Goal: Information Seeking & Learning: Compare options

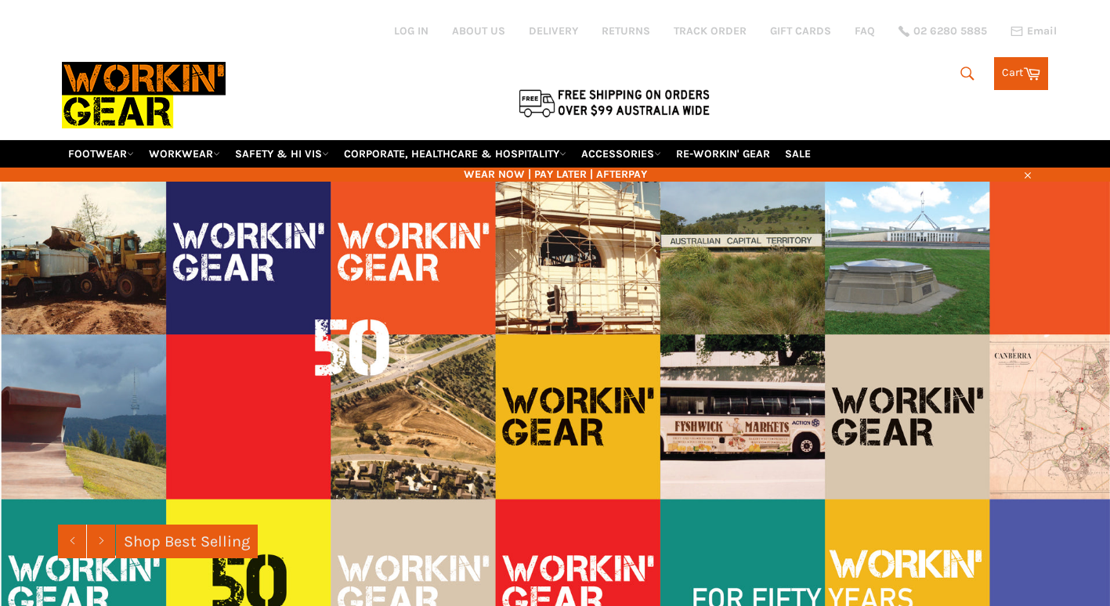
click at [965, 65] on icon "submit" at bounding box center [966, 73] width 17 height 17
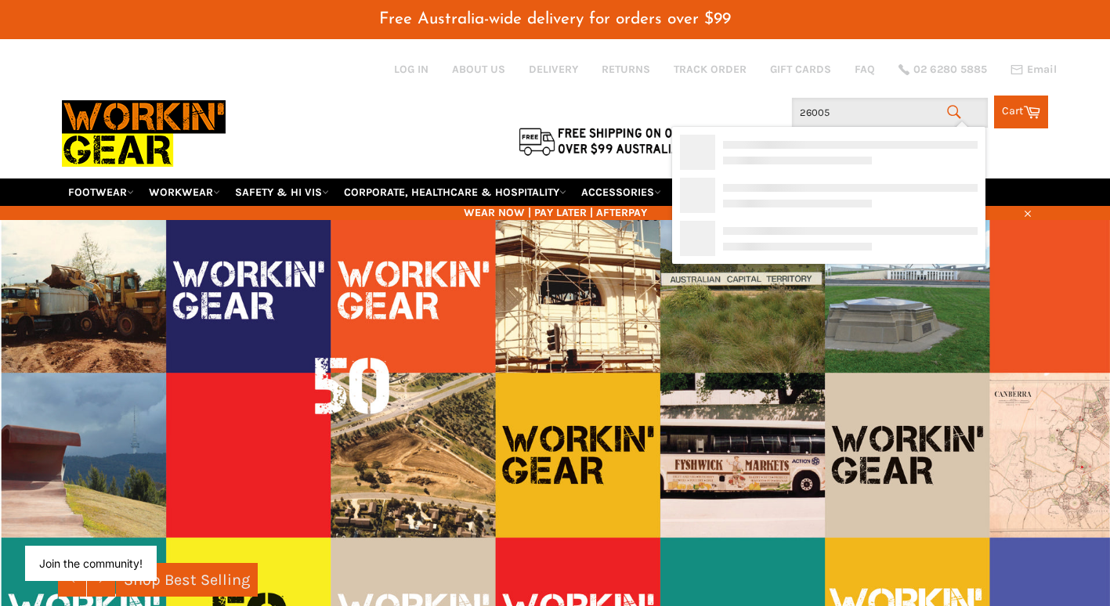
type input "260050"
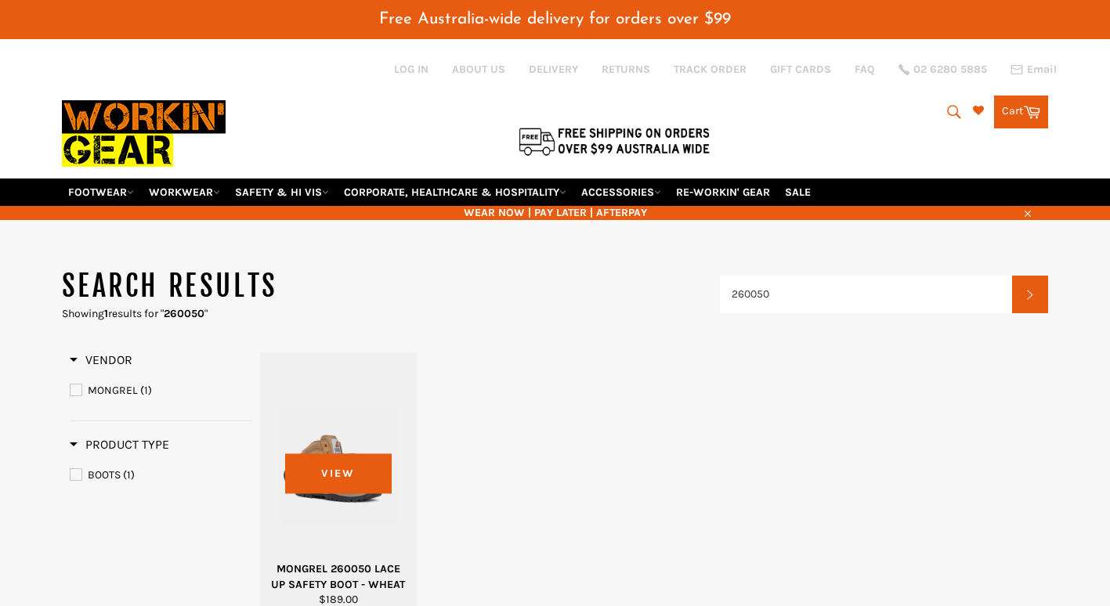
click at [327, 442] on div at bounding box center [339, 464] width 118 height 184
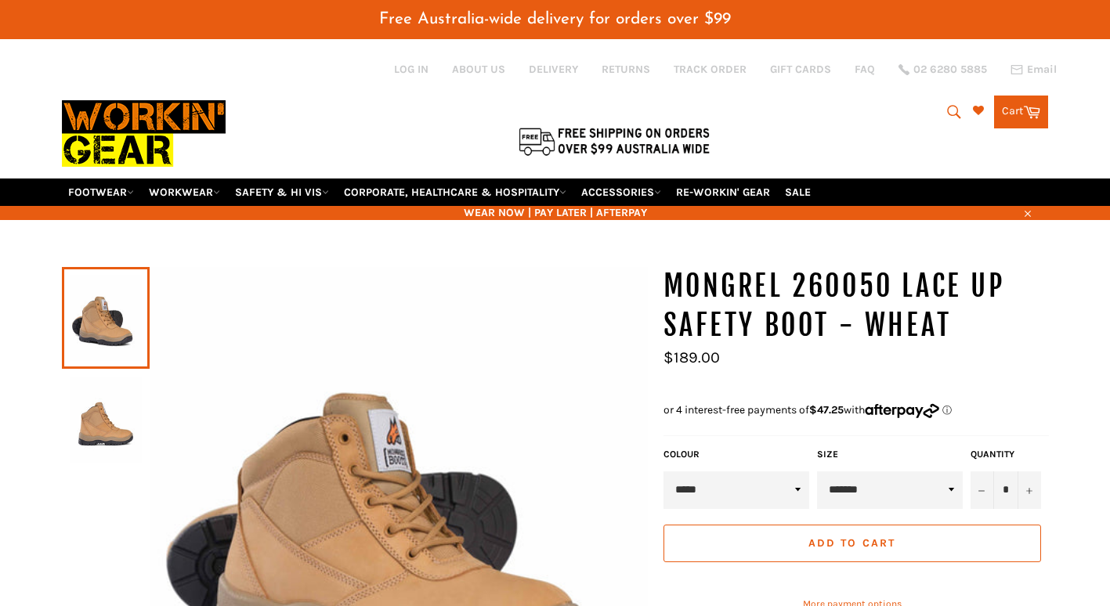
scroll to position [78, 0]
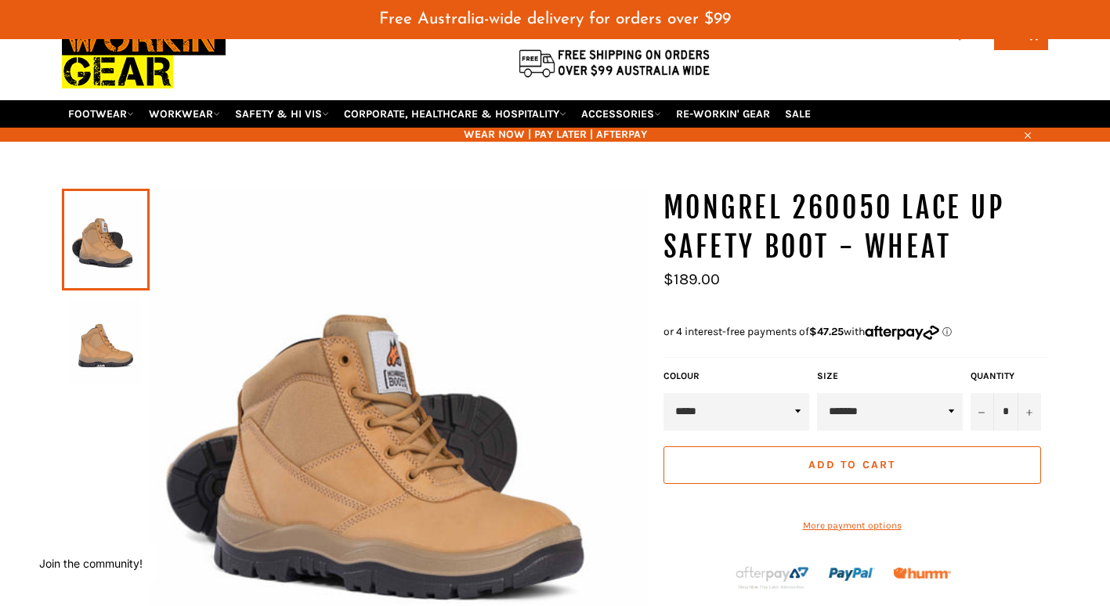
click at [101, 334] on img at bounding box center [106, 341] width 72 height 86
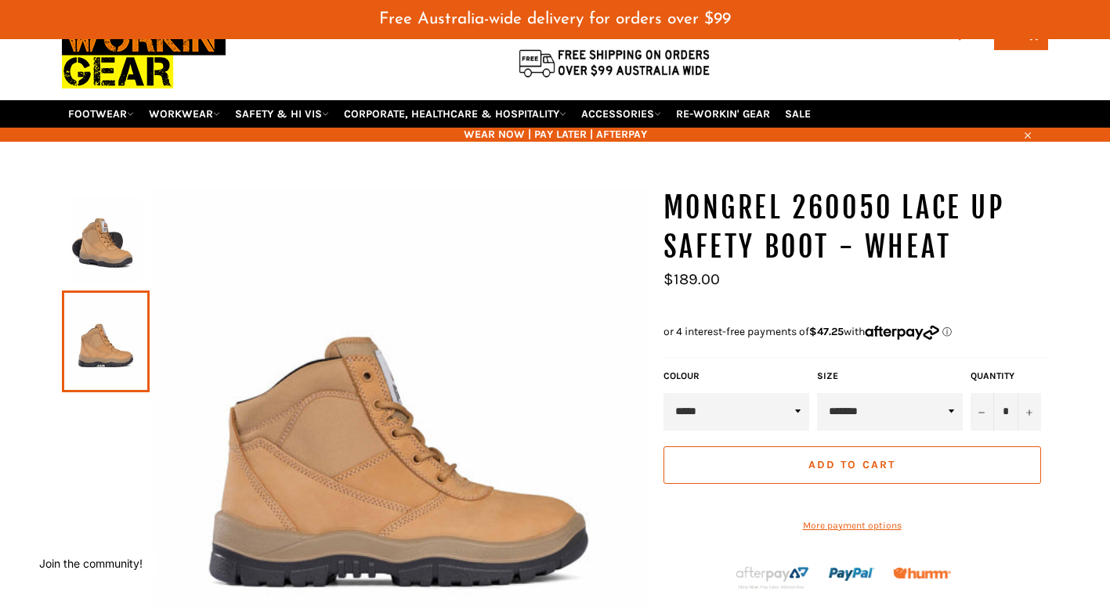
click at [110, 224] on img at bounding box center [106, 240] width 72 height 86
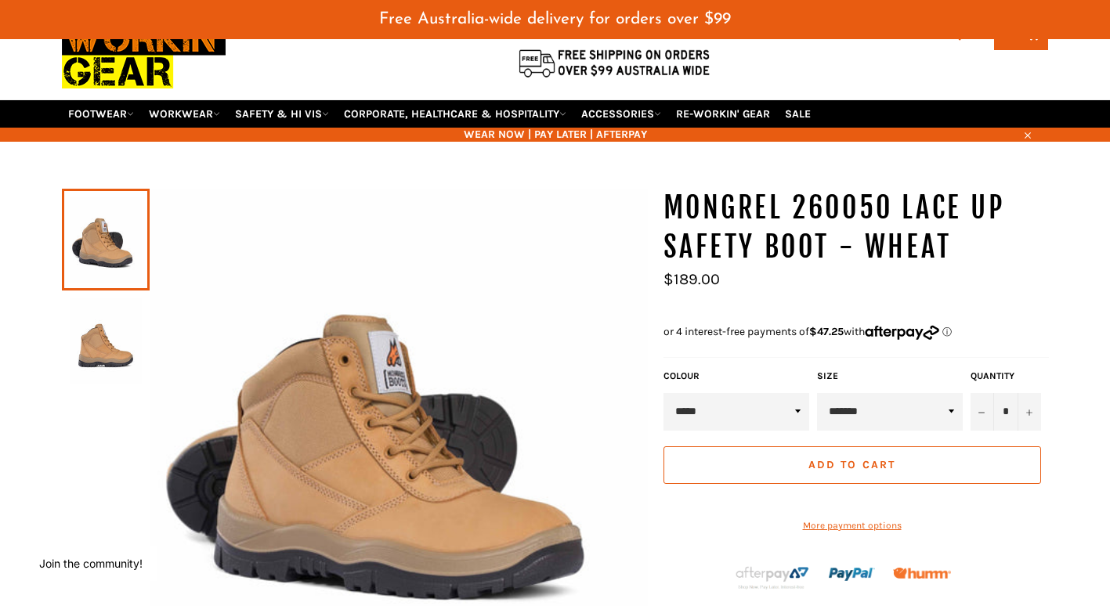
click at [103, 298] on img at bounding box center [106, 341] width 72 height 86
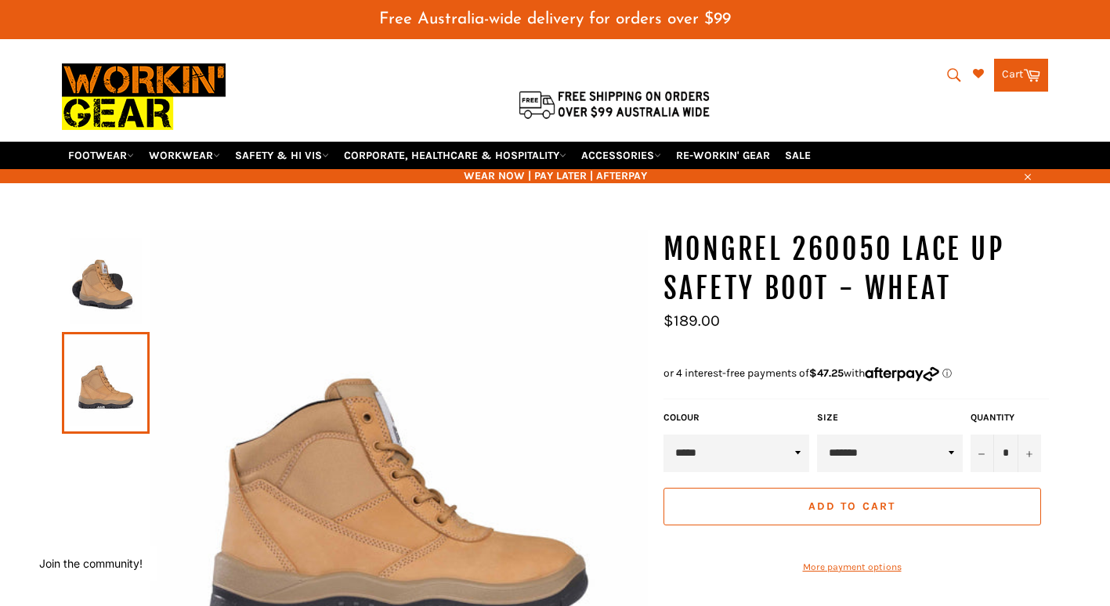
scroll to position [0, 0]
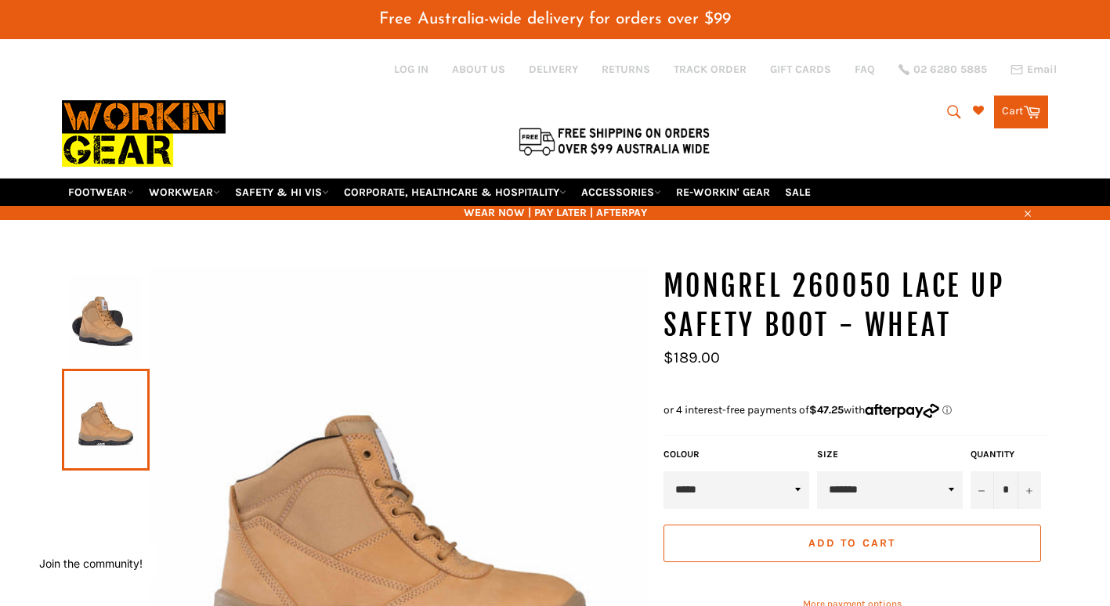
click at [950, 103] on icon "submit" at bounding box center [953, 111] width 17 height 17
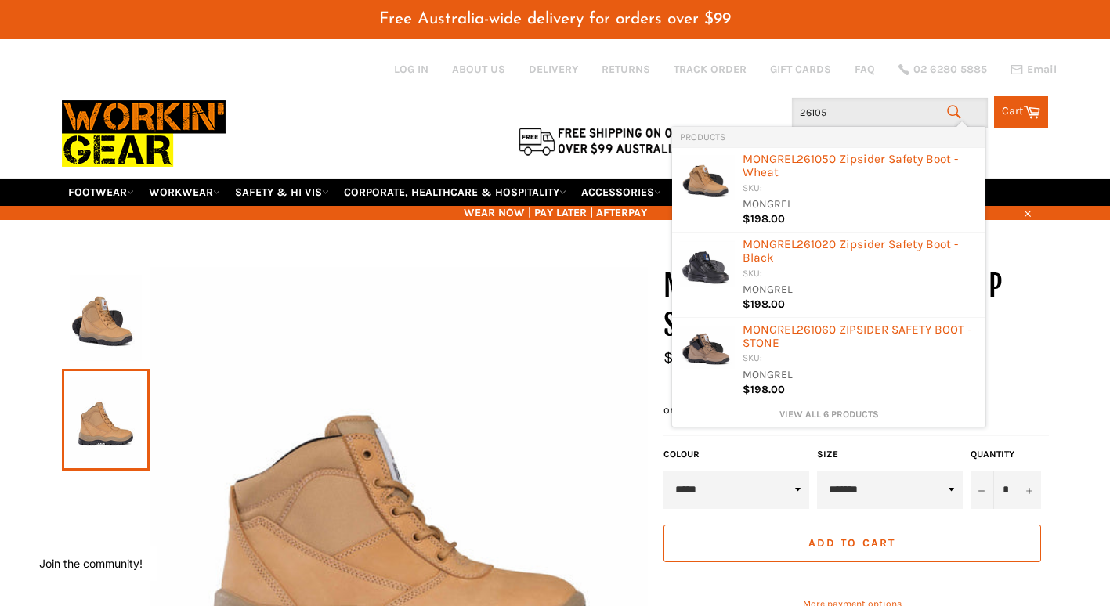
type input "261050"
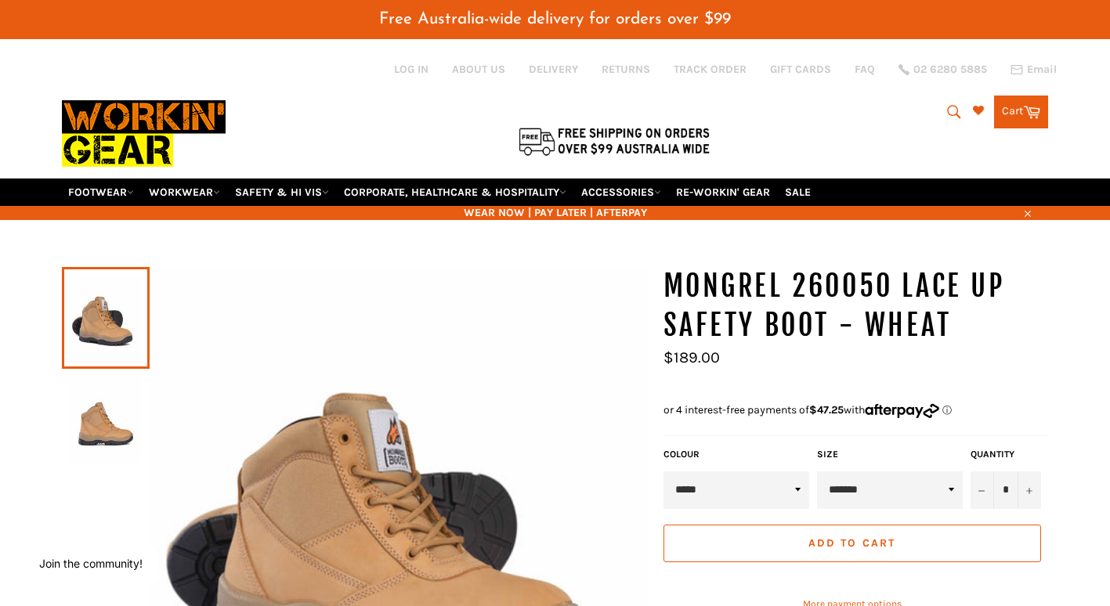
click at [947, 103] on icon "submit" at bounding box center [953, 111] width 17 height 17
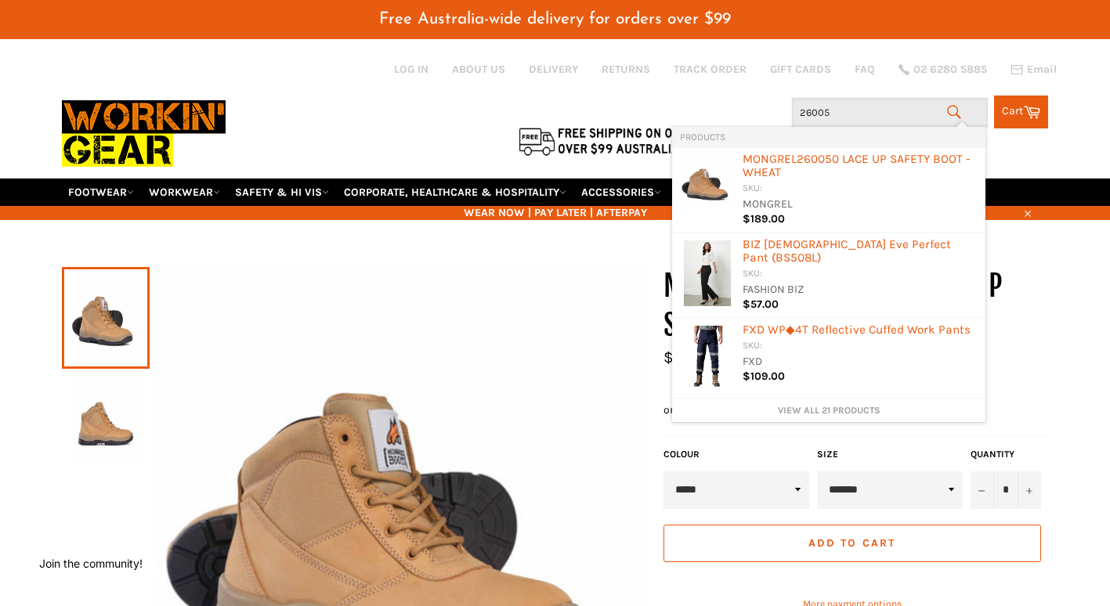
type input "260050"
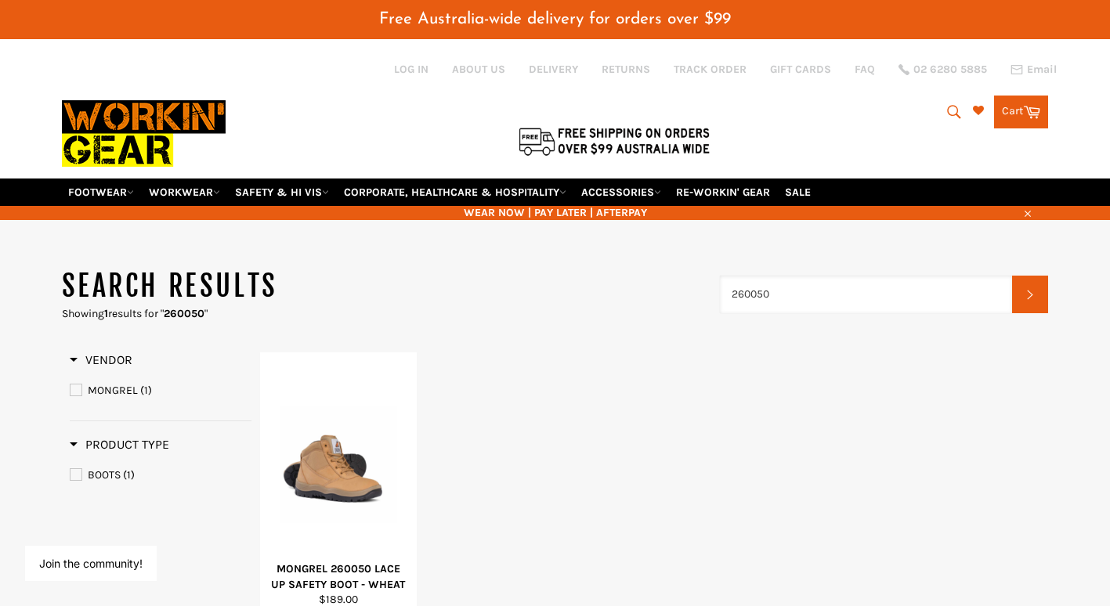
drag, startPoint x: 796, startPoint y: 280, endPoint x: 655, endPoint y: 284, distance: 140.2
click at [655, 284] on header "Search results Showing 1 results for " 260050 " 260050 Search" at bounding box center [555, 294] width 987 height 54
type input "260020"
click at [827, 363] on div "SKU:" at bounding box center [887, 363] width 235 height 15
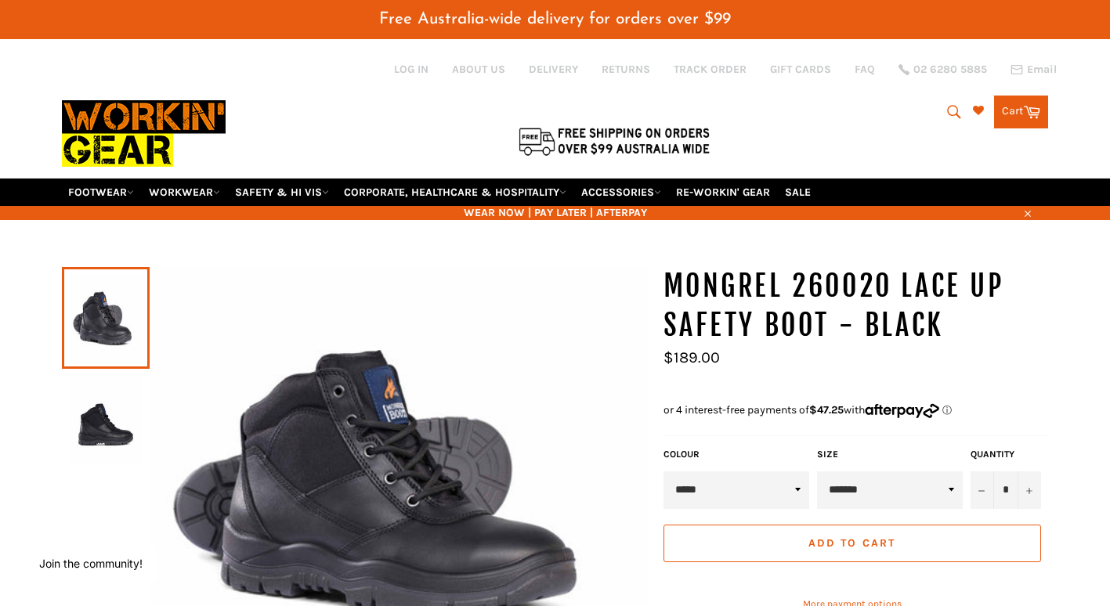
click at [945, 103] on icon "submit" at bounding box center [953, 111] width 17 height 17
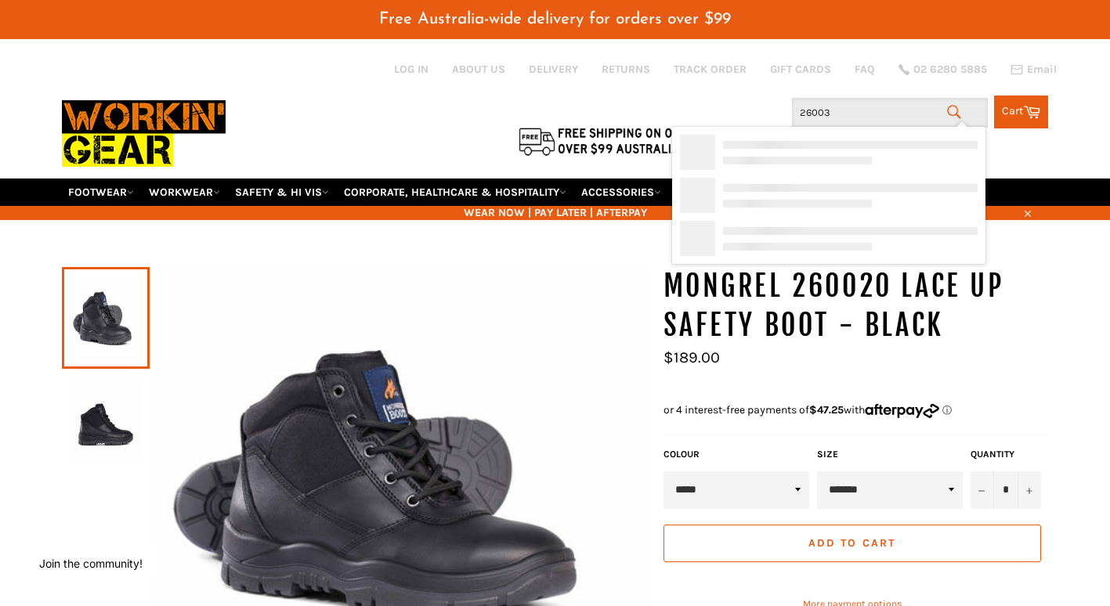
type input "260030"
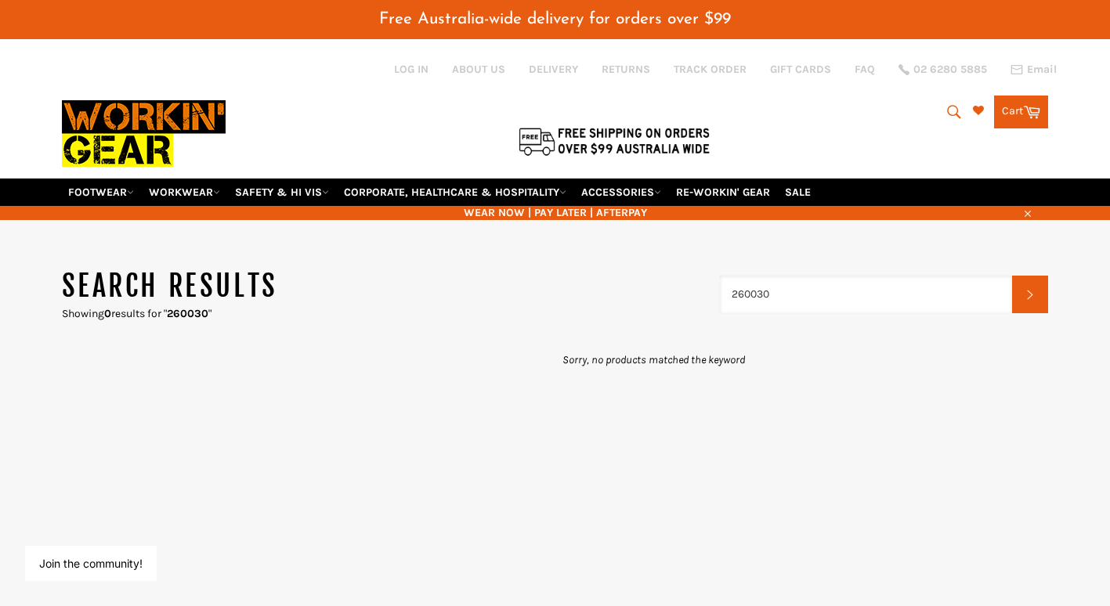
drag, startPoint x: 798, startPoint y: 279, endPoint x: 659, endPoint y: 281, distance: 139.4
click at [659, 281] on header "Search results Showing 0 results for " 260030 " 260030 Search" at bounding box center [555, 294] width 987 height 54
type input "550020"
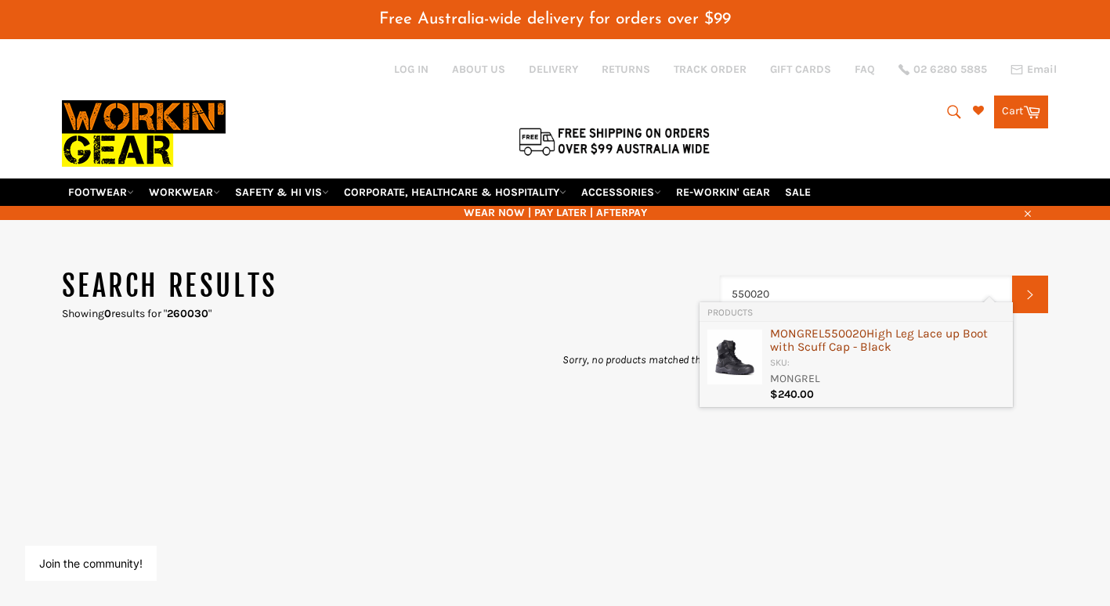
click at [796, 343] on div "MONGREL 550020 High Leg Lace up Boot with Scuff Cap - Black" at bounding box center [887, 341] width 235 height 29
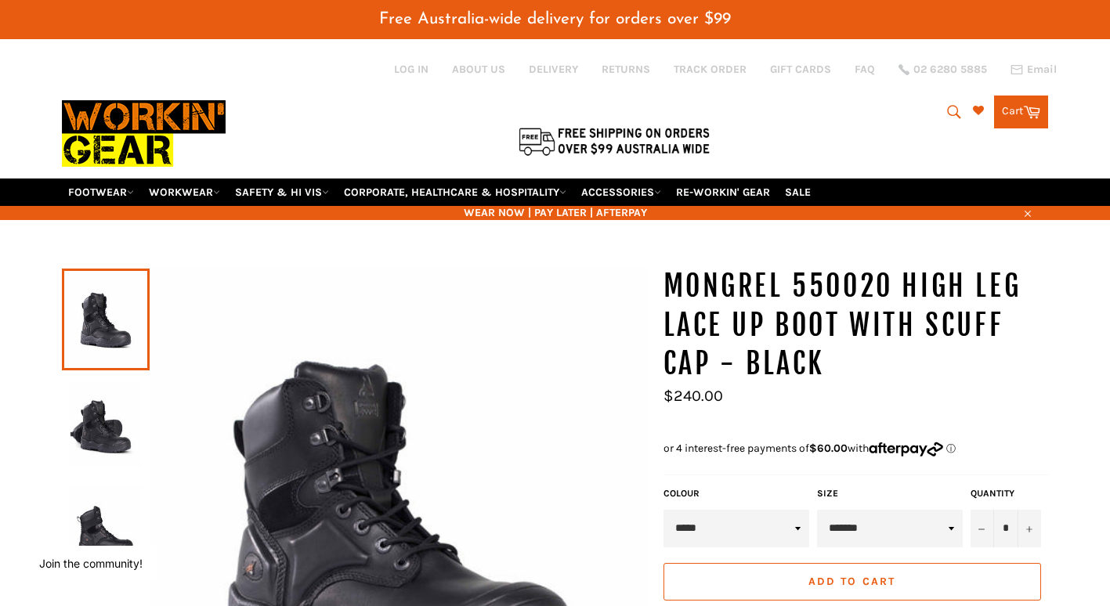
click at [952, 96] on button "Search" at bounding box center [952, 112] width 35 height 33
click at [850, 101] on input "Search" at bounding box center [890, 113] width 196 height 30
type input "55"
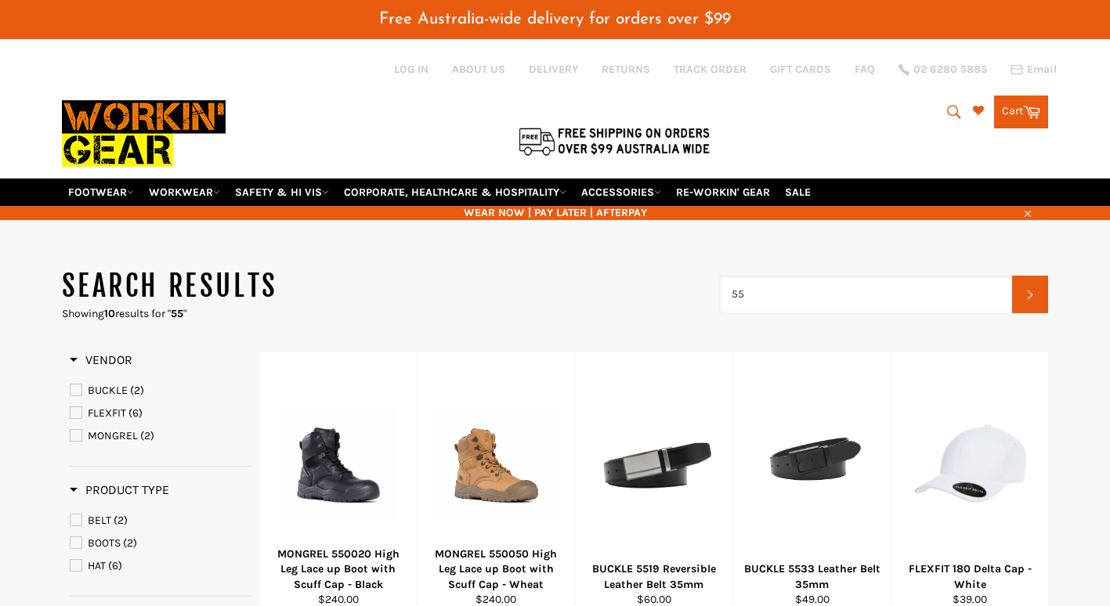
click at [778, 280] on input "55" at bounding box center [866, 295] width 293 height 38
type input "550050"
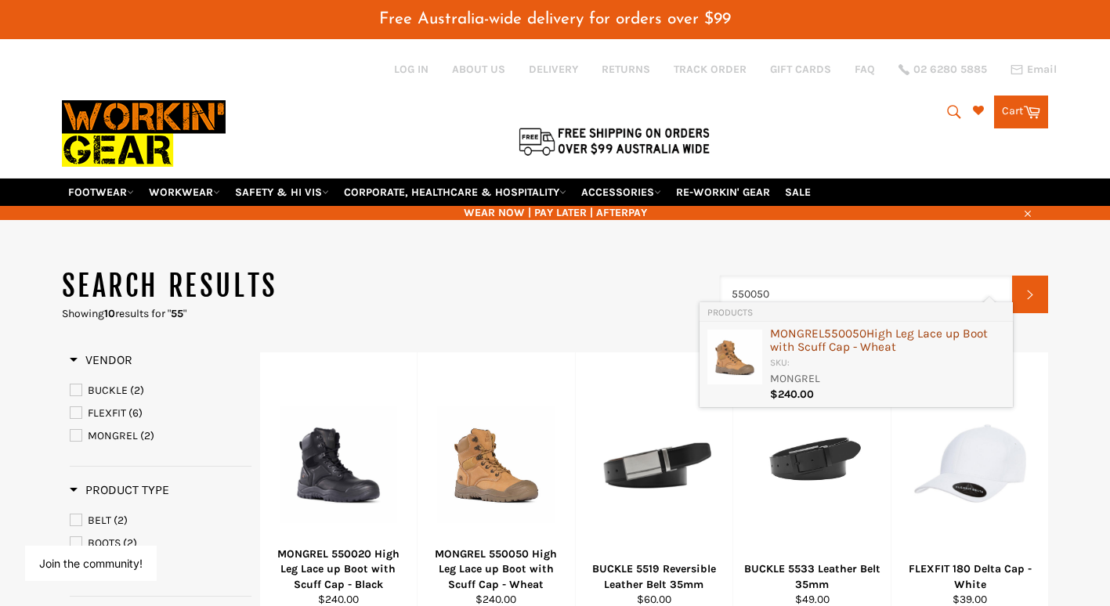
click at [789, 352] on div "MONGREL 550050 High Leg Lace up Boot with Scuff Cap - Wheat" at bounding box center [887, 341] width 235 height 29
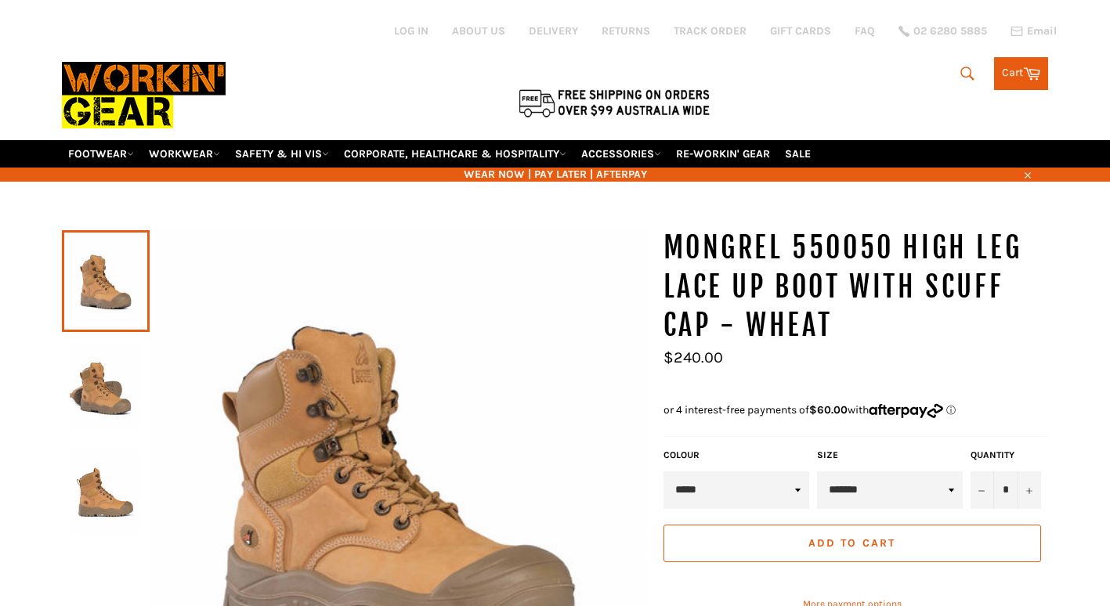
click at [99, 384] on img at bounding box center [106, 386] width 72 height 86
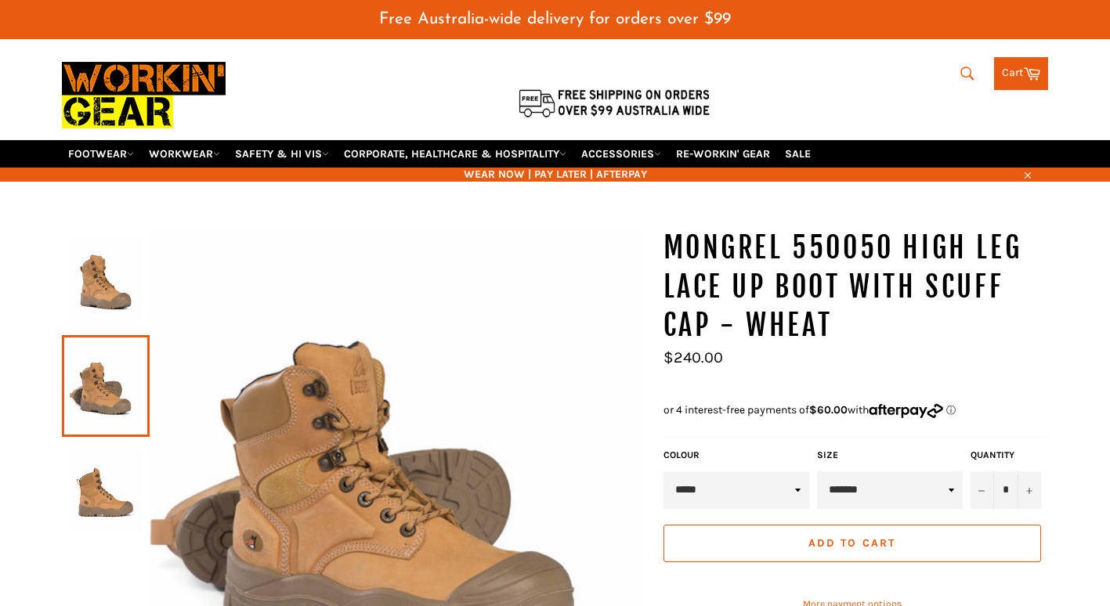
click at [94, 459] on link at bounding box center [106, 491] width 88 height 102
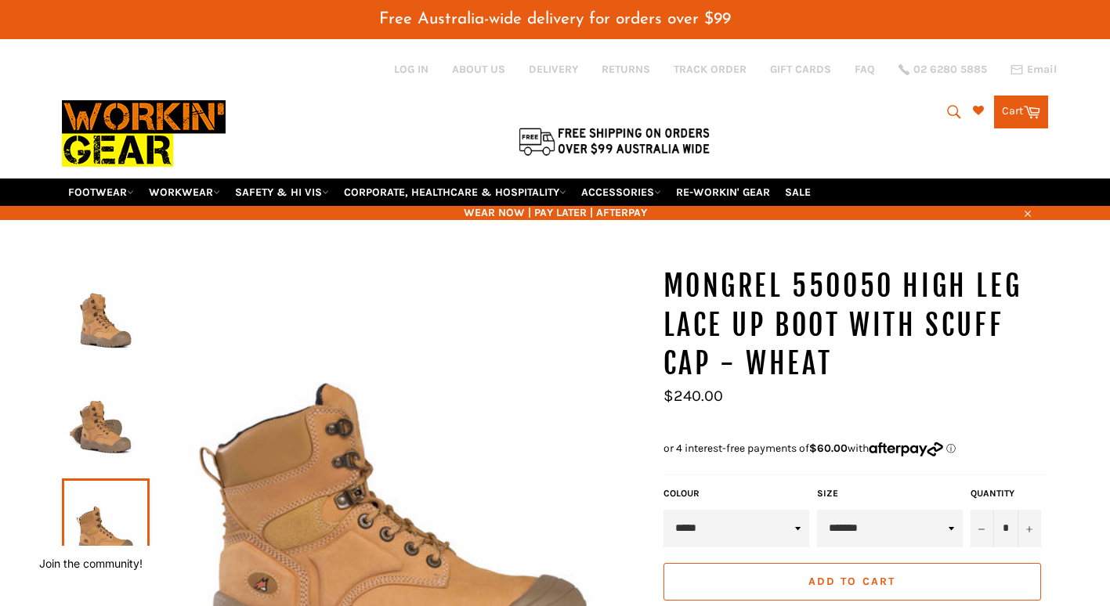
click at [953, 96] on button "Search" at bounding box center [952, 112] width 35 height 33
click at [861, 107] on input "Search" at bounding box center [890, 113] width 196 height 30
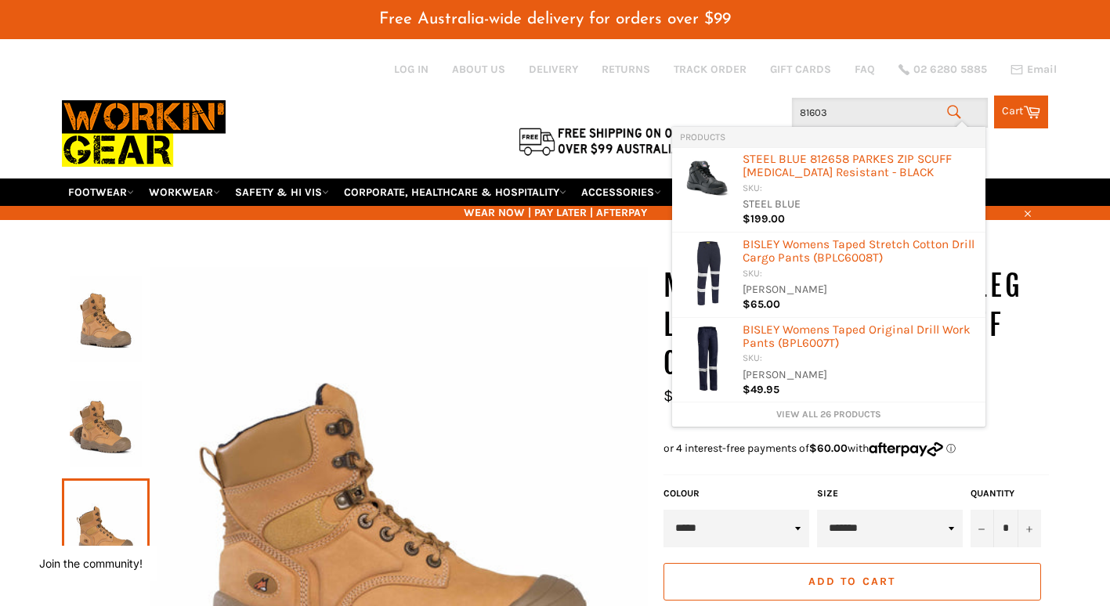
type input "816030"
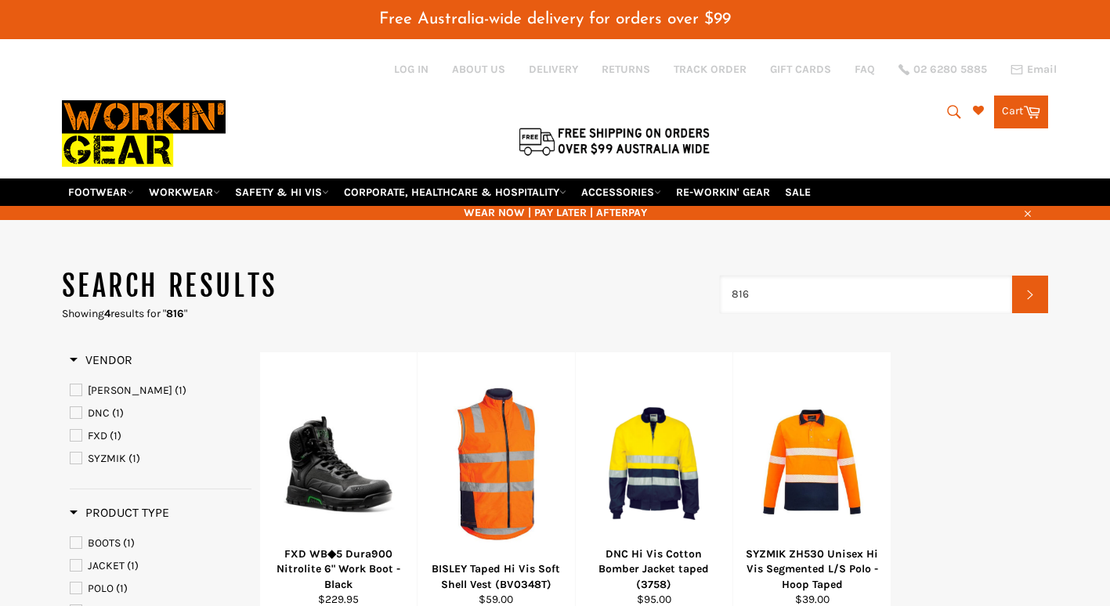
click at [806, 280] on input "816" at bounding box center [866, 295] width 293 height 38
drag, startPoint x: 806, startPoint y: 280, endPoint x: 707, endPoint y: 280, distance: 99.4
click at [707, 280] on header "Search results Showing 4 results for " 816 " 816030 Search" at bounding box center [555, 294] width 987 height 54
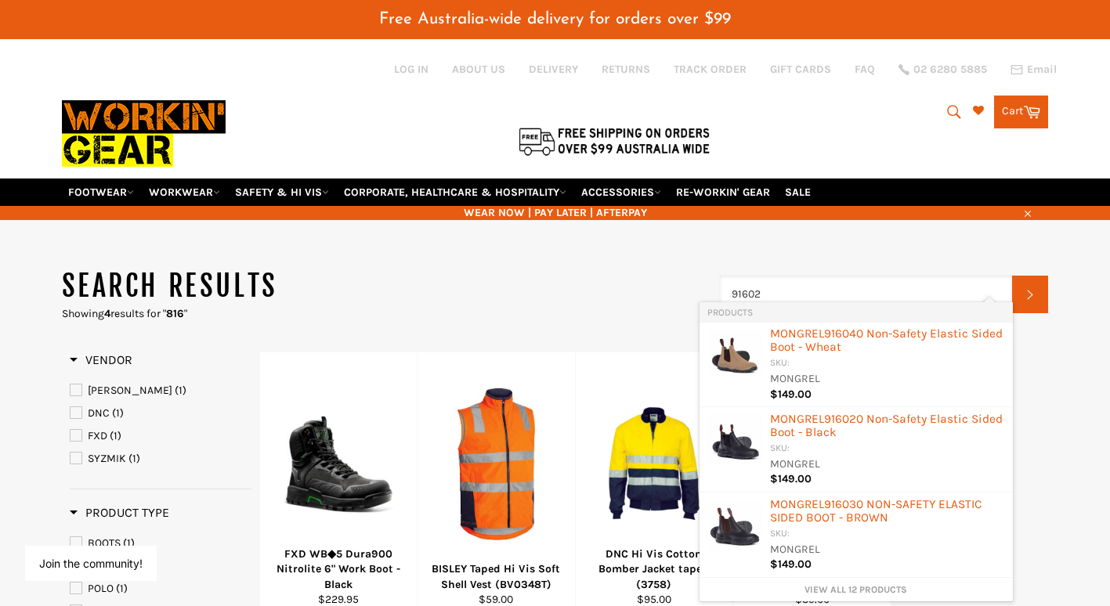
type input "916020"
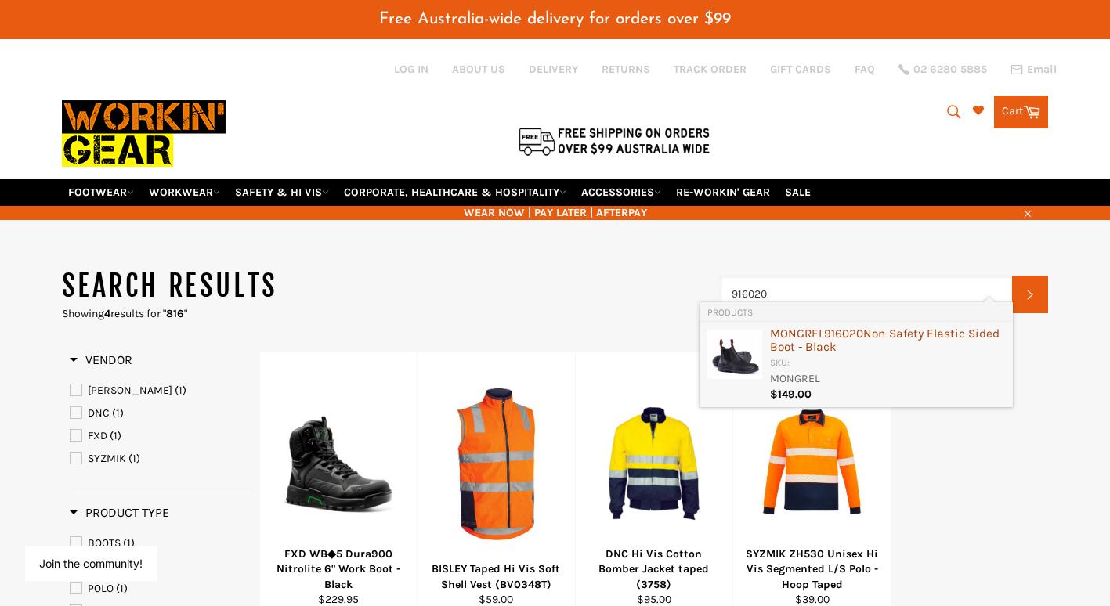
click at [762, 350] on link "MONGREL 916020 Non-Safety Elastic Sided Boot - Black SKU: MONGREL $149.00" at bounding box center [856, 365] width 298 height 70
